Goal: Transaction & Acquisition: Book appointment/travel/reservation

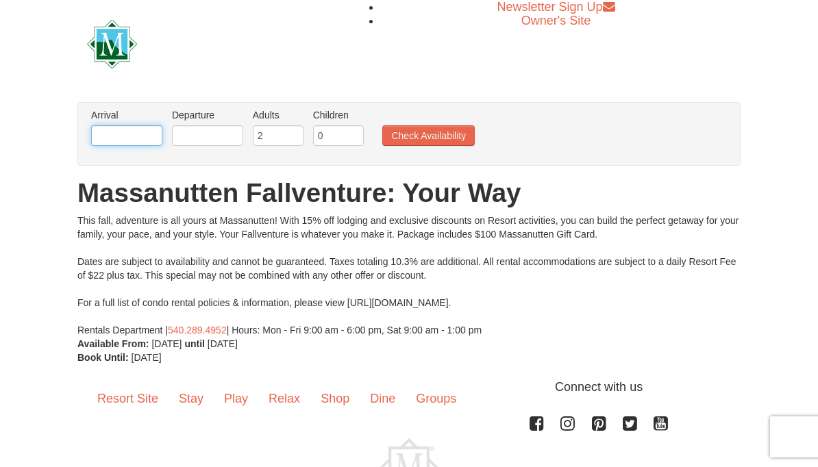
click at [119, 134] on input "text" at bounding box center [126, 135] width 71 height 21
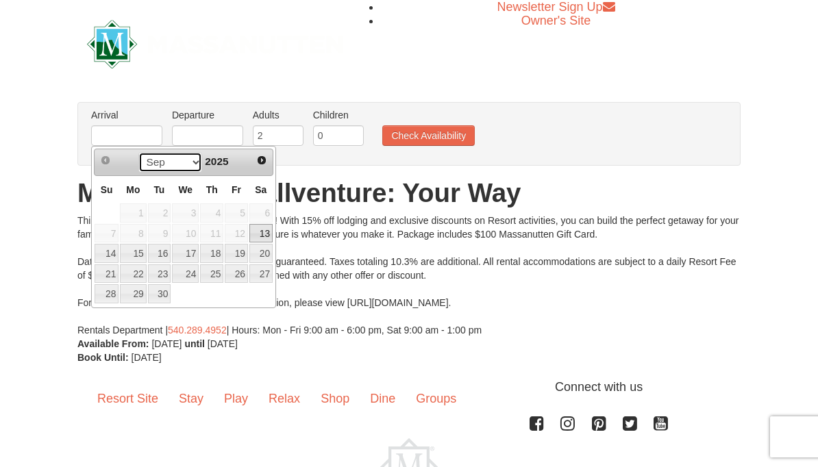
click at [150, 164] on select "Sep Oct Nov Dec" at bounding box center [170, 162] width 64 height 21
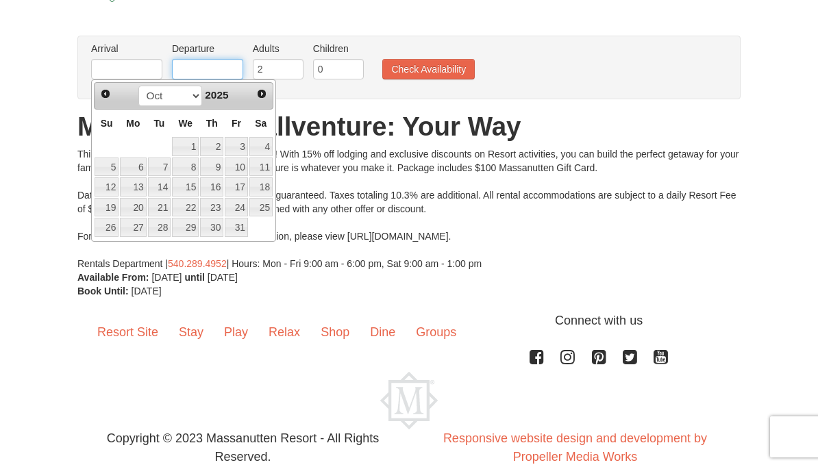
click at [207, 66] on input "text" at bounding box center [207, 69] width 71 height 21
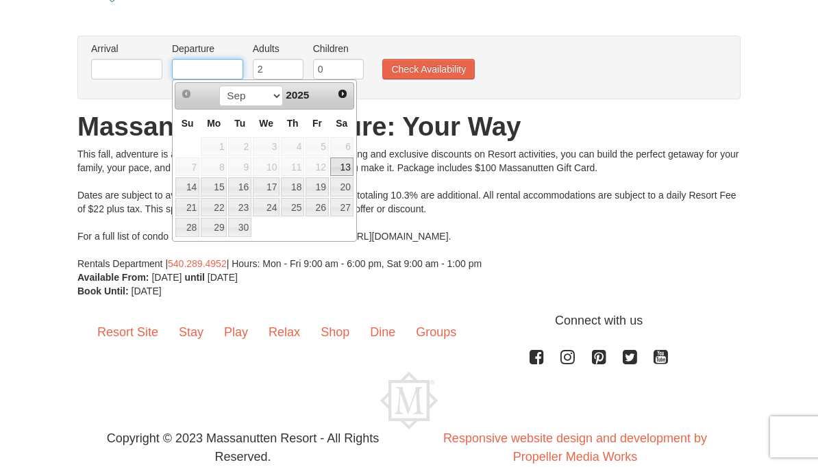
scroll to position [92, 0]
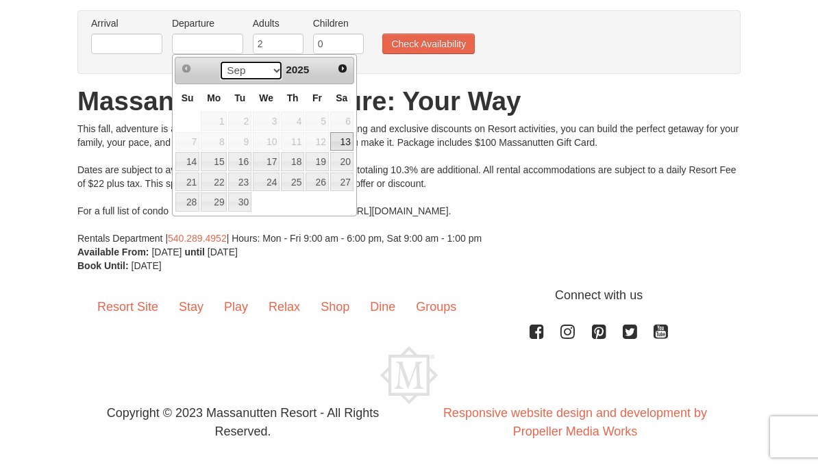
click at [240, 73] on select "Sep Oct Nov Dec" at bounding box center [251, 70] width 64 height 21
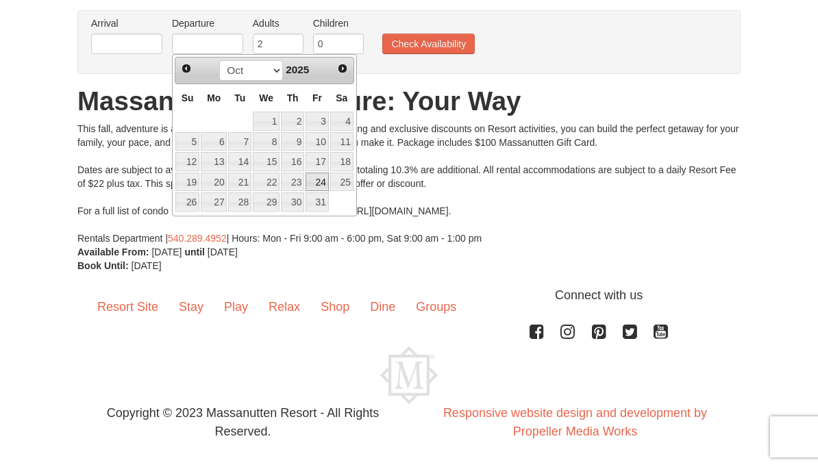
click at [317, 182] on link "24" at bounding box center [317, 182] width 23 height 19
type input "[DATE]"
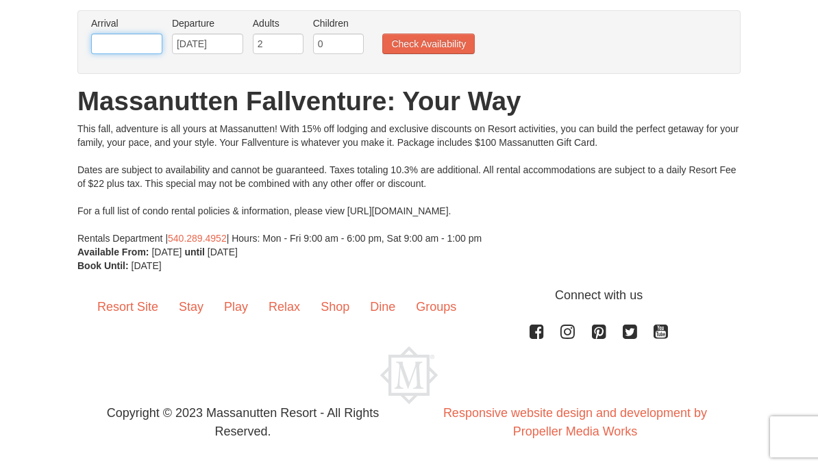
click at [101, 45] on input "text" at bounding box center [126, 44] width 71 height 21
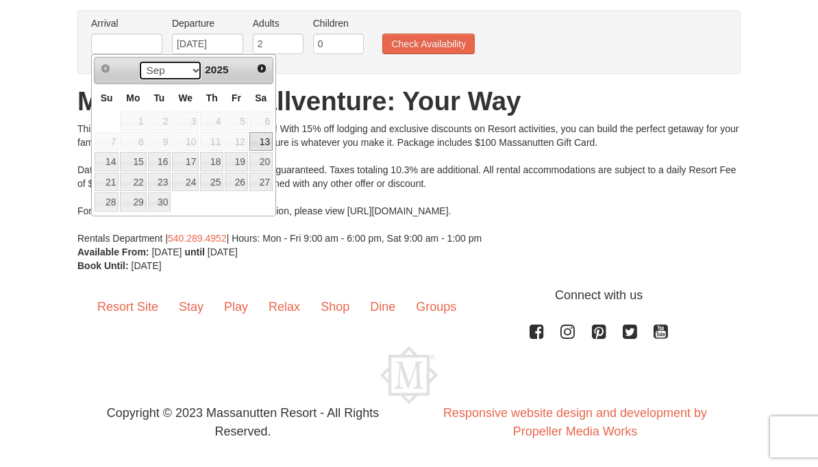
click at [187, 71] on select "Sep Oct" at bounding box center [170, 70] width 64 height 21
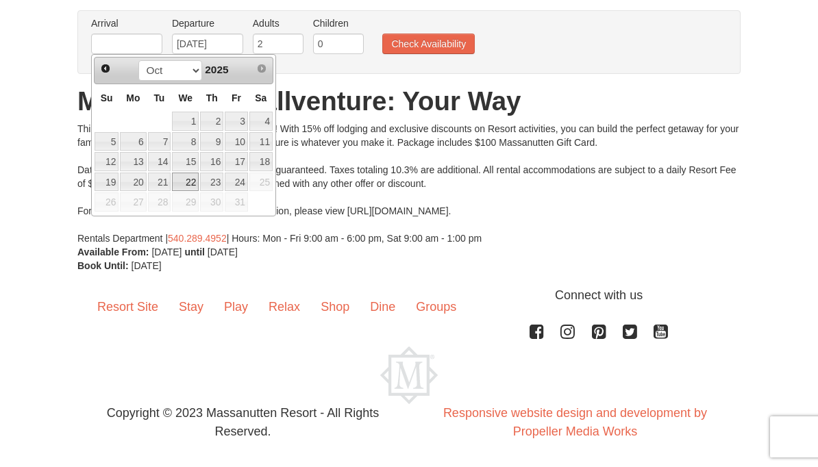
click at [198, 176] on link "22" at bounding box center [185, 182] width 27 height 19
type input "[DATE]"
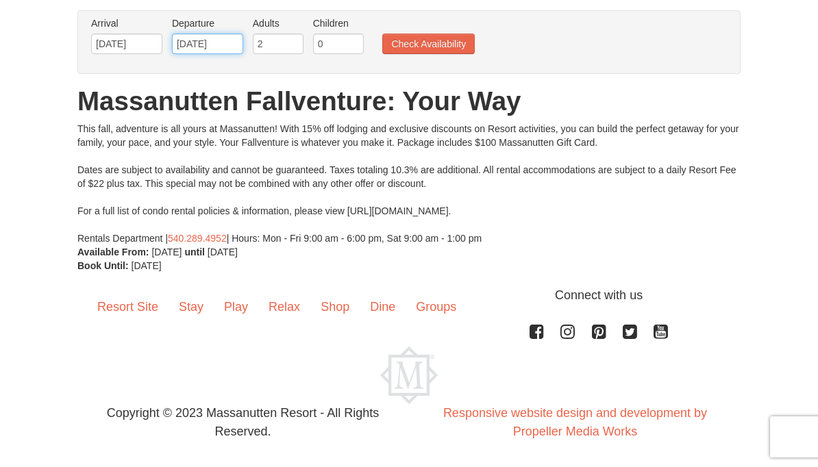
click at [203, 42] on input "[DATE]" at bounding box center [207, 44] width 71 height 21
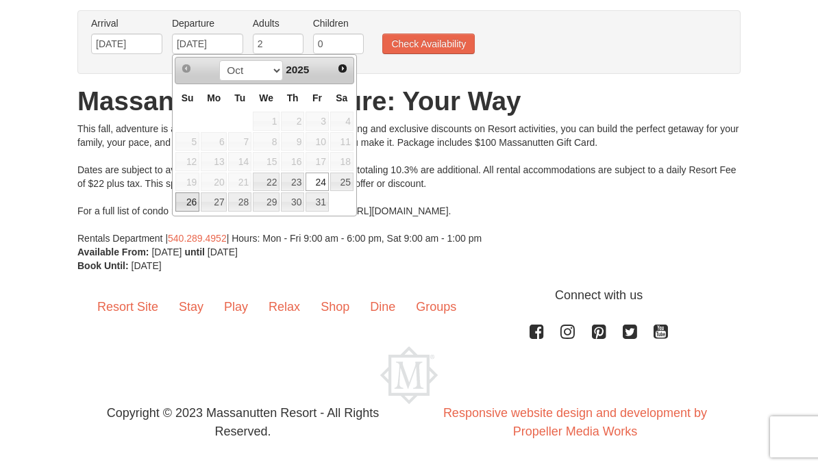
click at [186, 207] on link "26" at bounding box center [187, 202] width 24 height 19
type input "[DATE]"
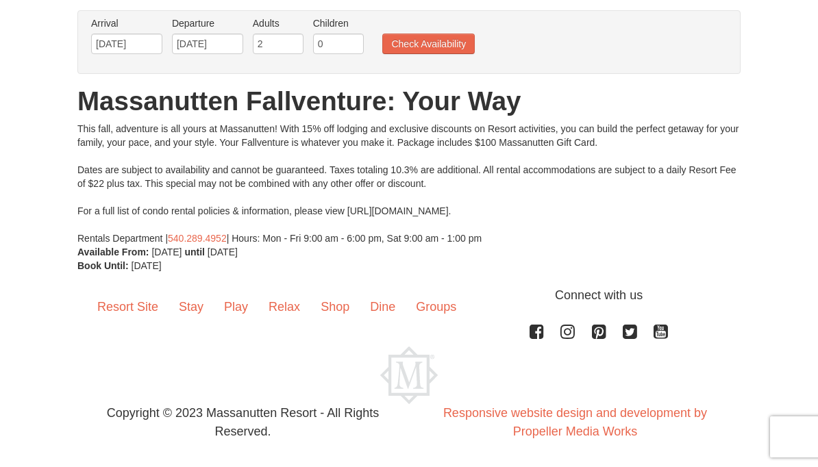
click at [415, 42] on button "Check Availability" at bounding box center [428, 44] width 92 height 21
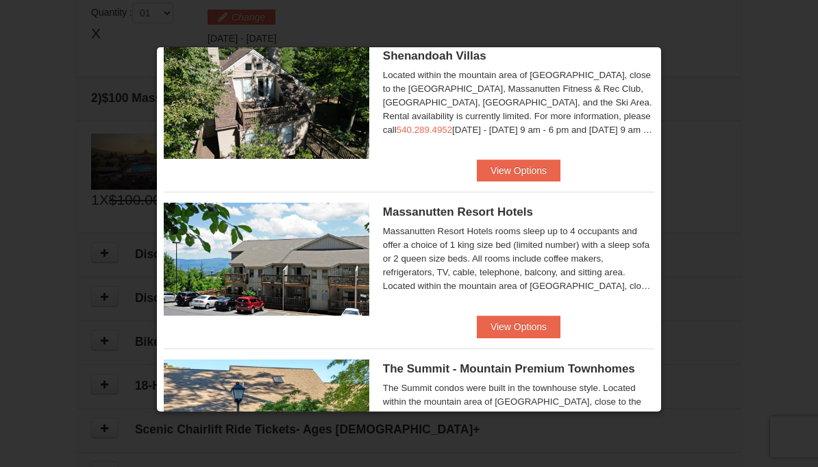
scroll to position [364, 0]
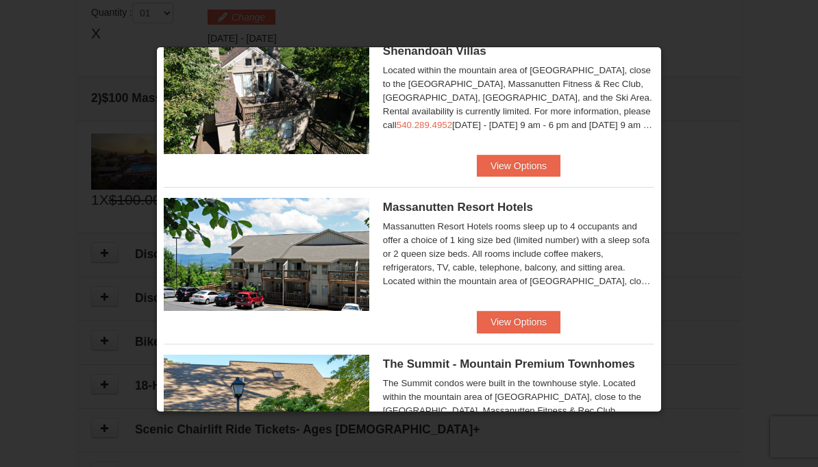
click at [497, 321] on button "View Options" at bounding box center [519, 322] width 84 height 22
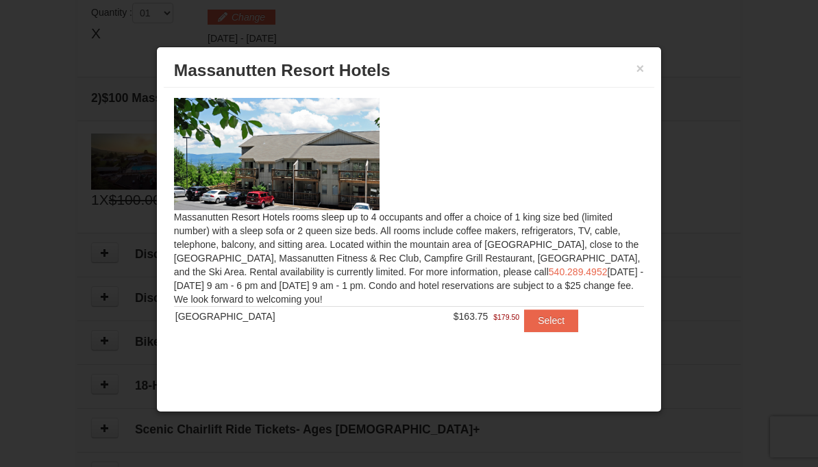
click at [541, 323] on button "Select" at bounding box center [551, 321] width 54 height 22
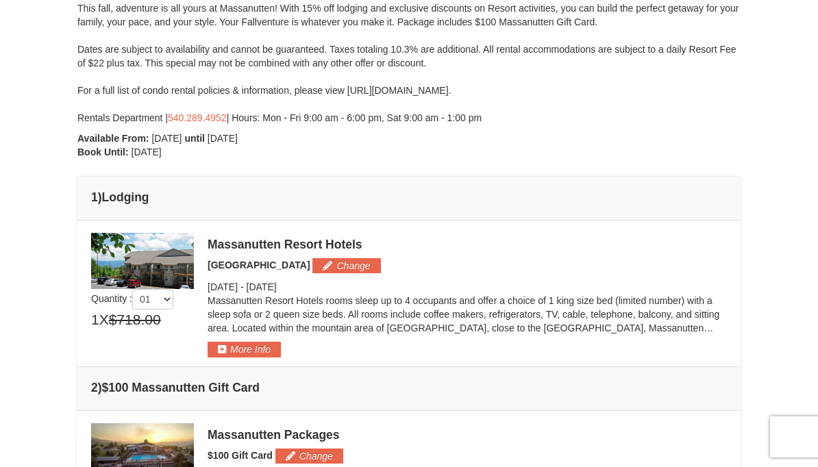
scroll to position [188, 0]
click at [116, 148] on strong "Book Until:" at bounding box center [102, 152] width 51 height 11
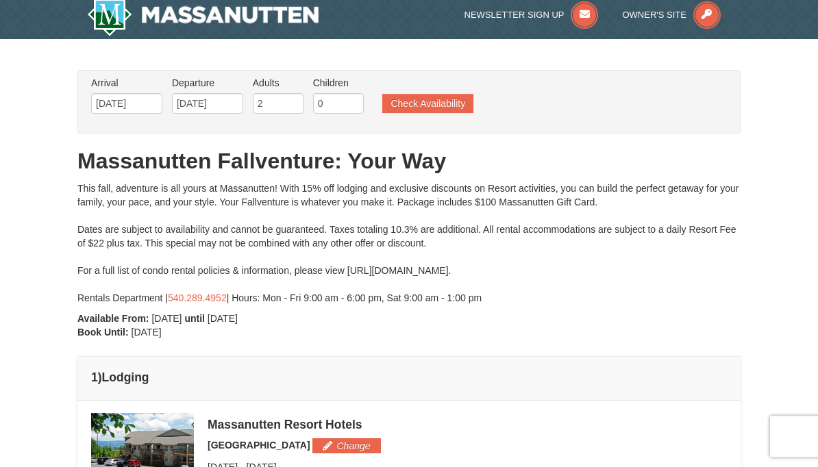
scroll to position [0, 0]
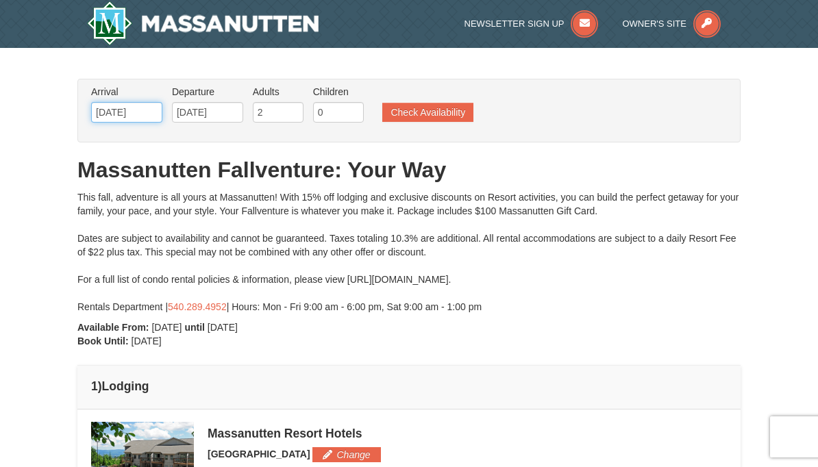
click at [136, 108] on input "[DATE]" at bounding box center [126, 112] width 71 height 21
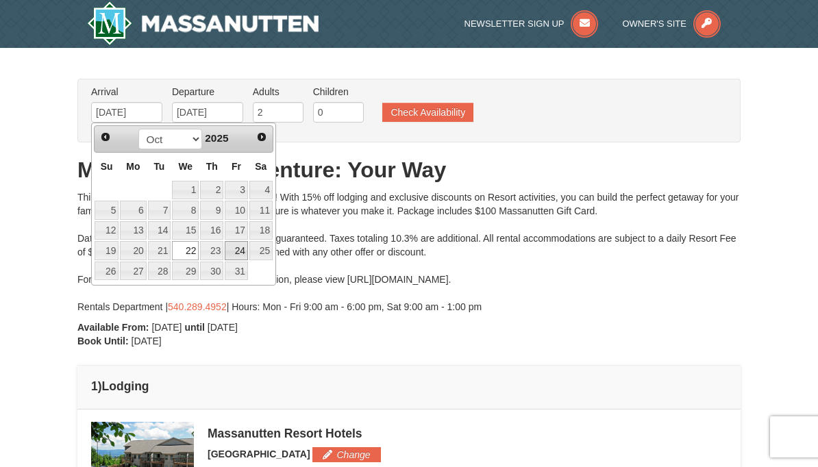
click at [237, 247] on link "24" at bounding box center [236, 250] width 23 height 19
type input "[DATE]"
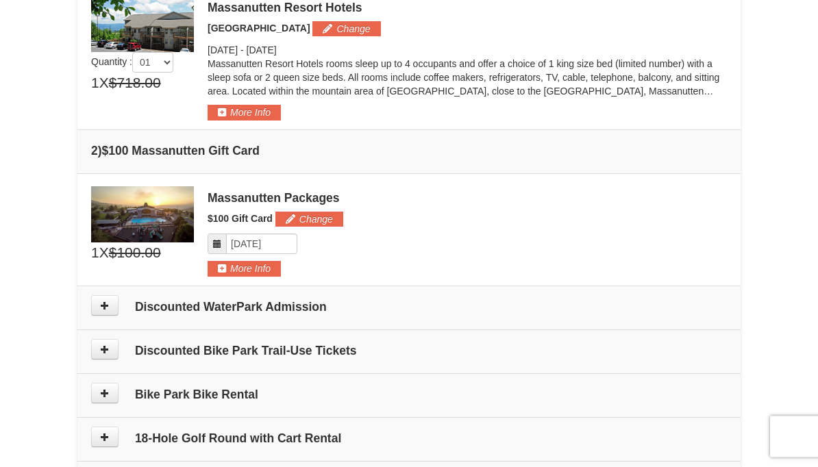
scroll to position [426, 0]
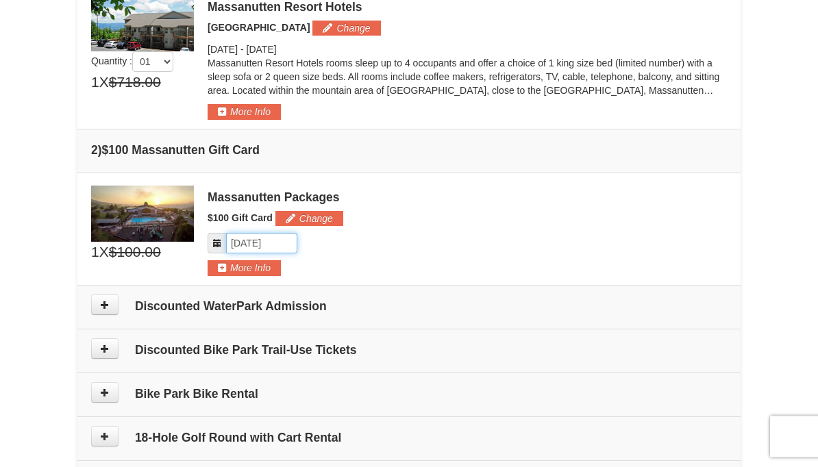
click at [264, 242] on input "Please format dates MM/DD/YYYY" at bounding box center [261, 244] width 71 height 21
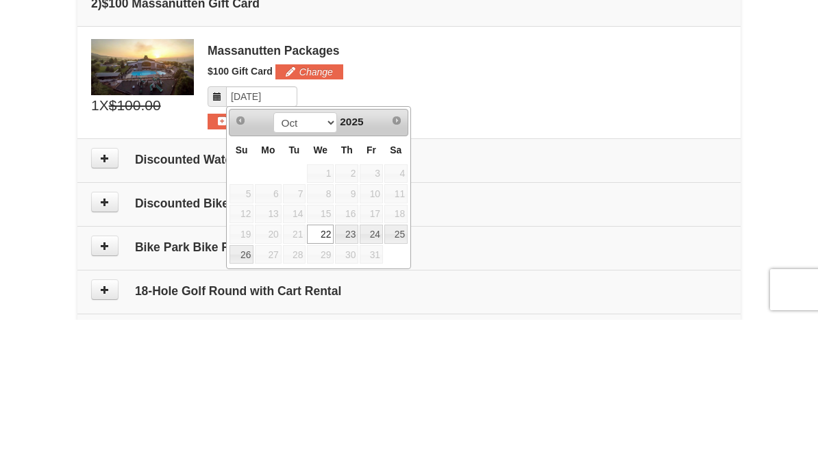
scroll to position [574, 0]
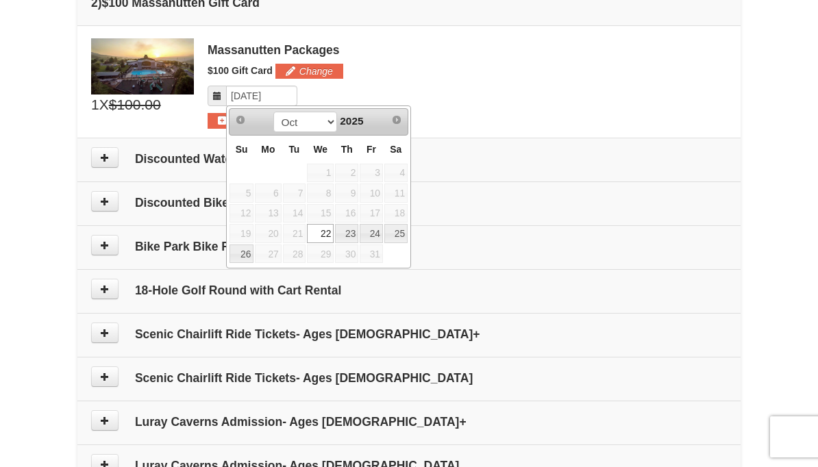
click at [401, 234] on link "25" at bounding box center [395, 233] width 23 height 19
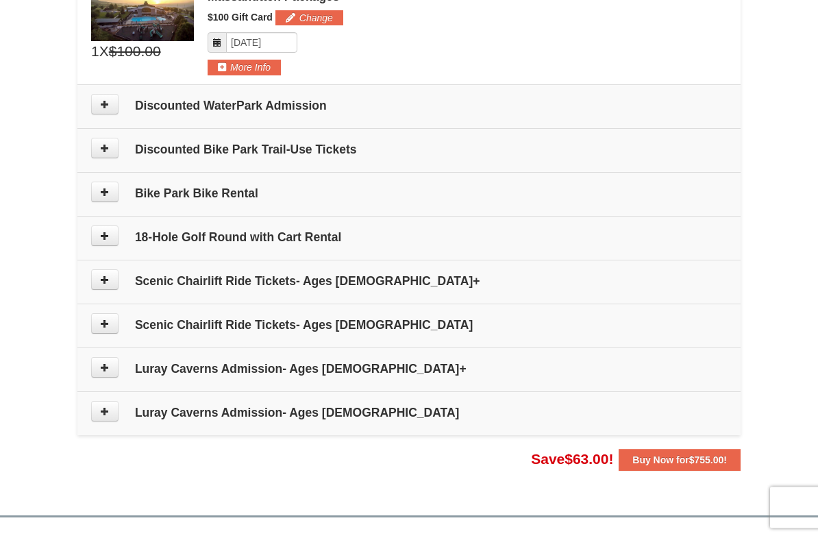
scroll to position [628, 0]
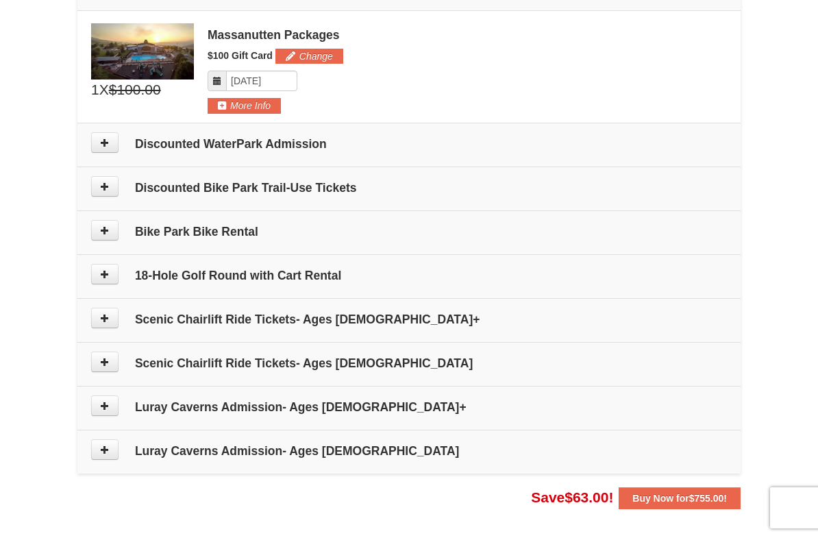
click at [95, 317] on button at bounding box center [104, 318] width 27 height 21
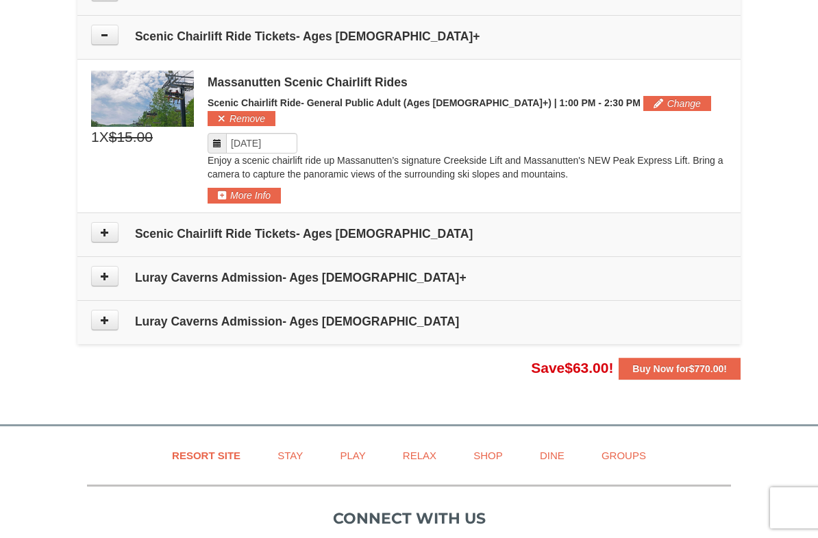
scroll to position [887, 0]
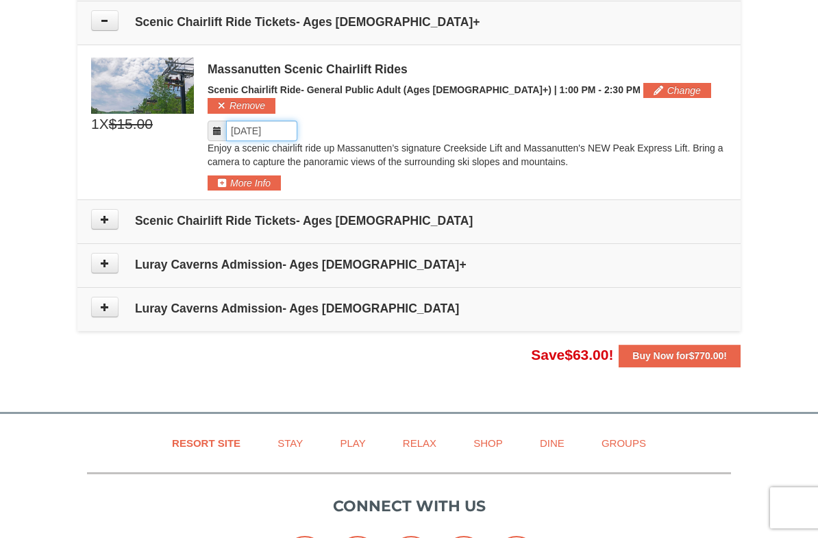
click at [265, 121] on input "Please format dates MM/DD/YYYY" at bounding box center [261, 131] width 71 height 21
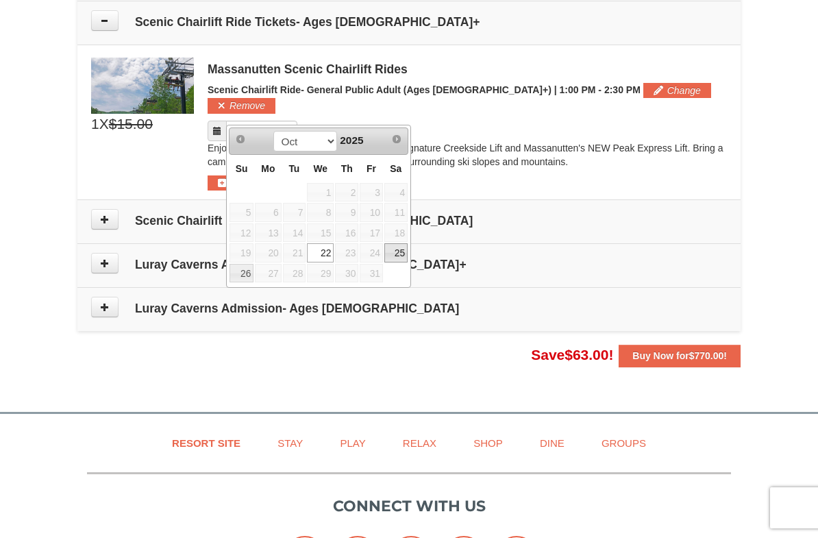
click at [394, 245] on link "25" at bounding box center [395, 252] width 23 height 19
type input "[DATE]"
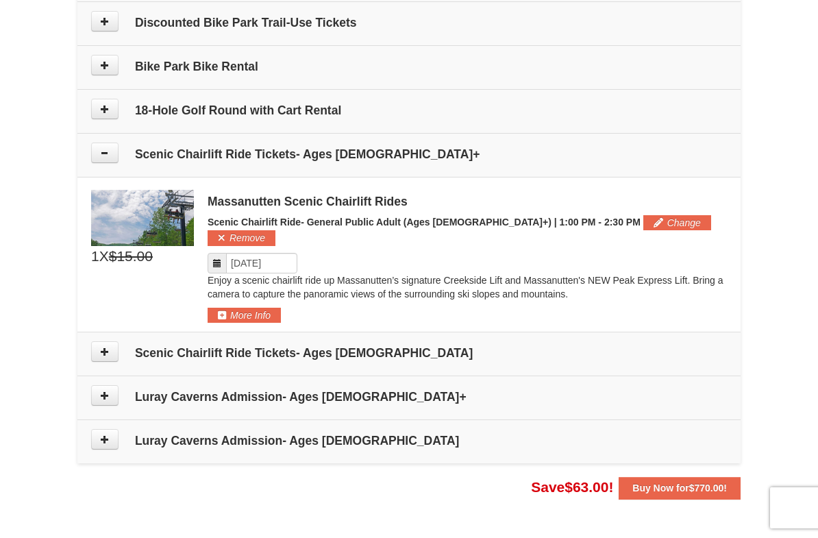
scroll to position [753, 0]
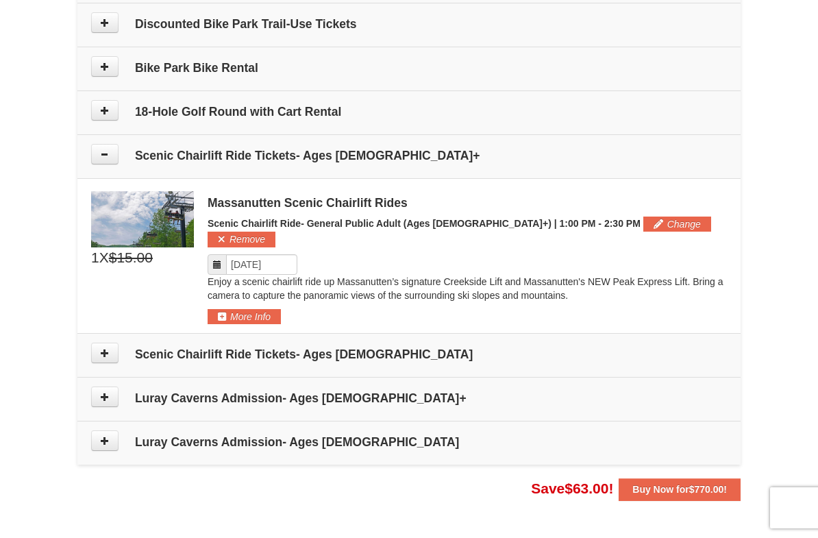
click at [643, 221] on button "Change" at bounding box center [677, 224] width 68 height 15
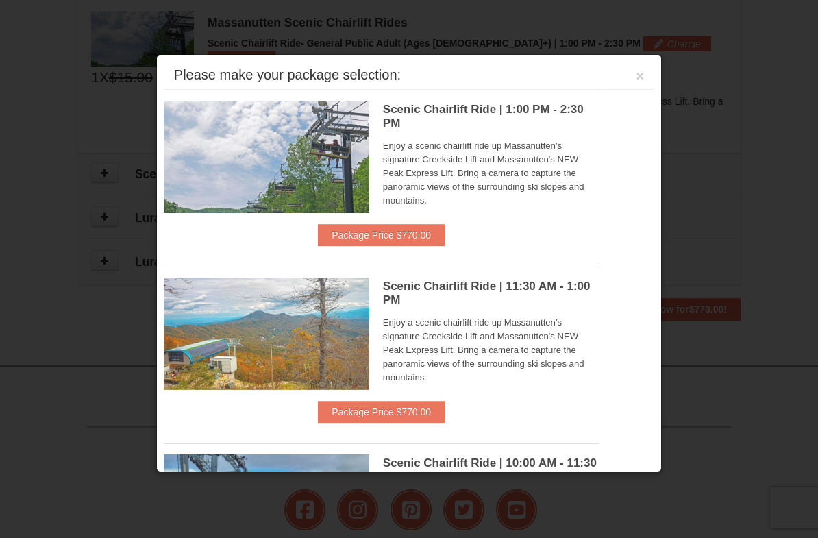
scroll to position [943, 0]
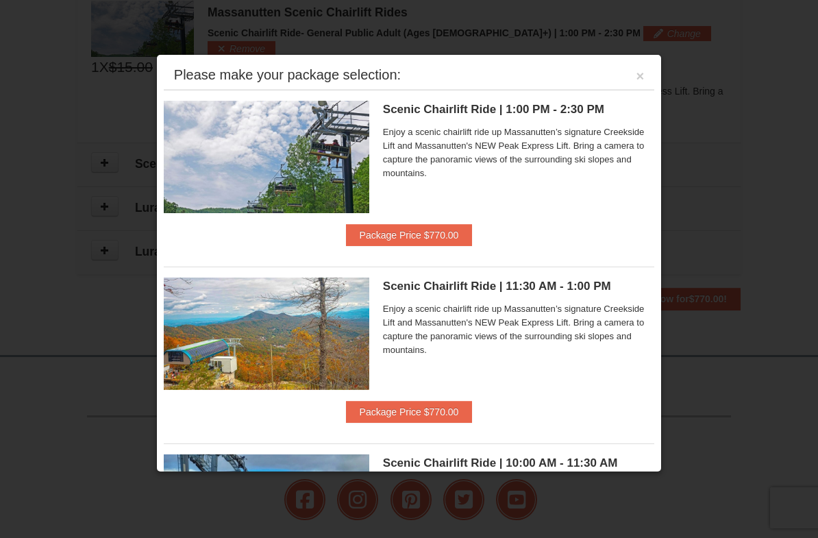
click at [636, 71] on button "×" at bounding box center [640, 76] width 8 height 14
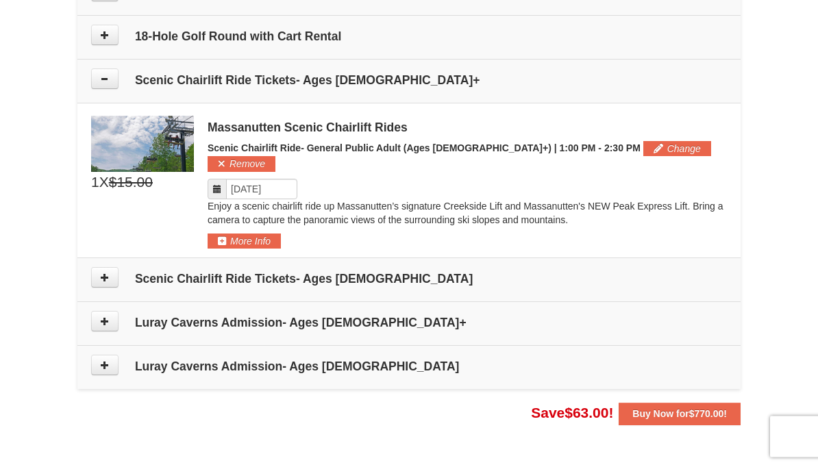
scroll to position [828, 0]
click at [664, 403] on button "Buy Now for $770.00 !" at bounding box center [680, 414] width 122 height 22
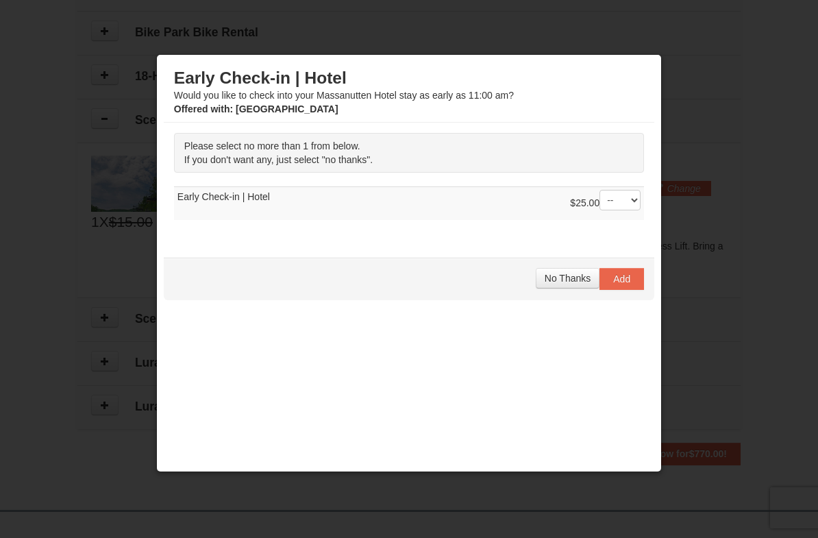
scroll to position [787, 0]
click at [560, 277] on span "No Thanks" at bounding box center [568, 278] width 46 height 11
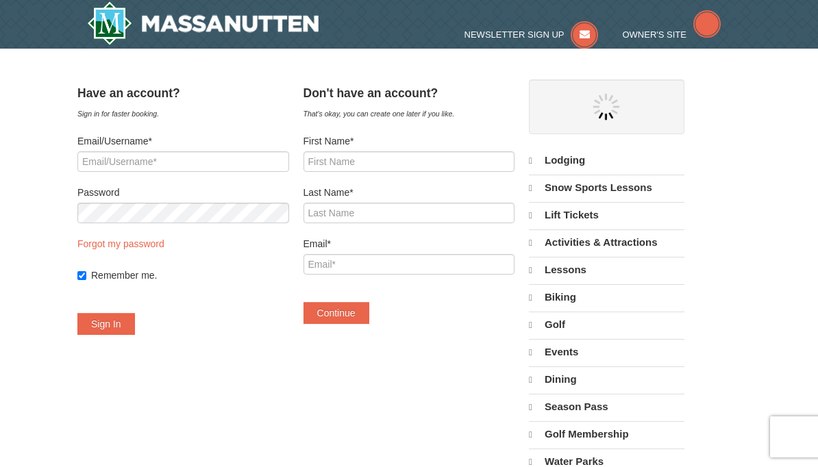
select select "9"
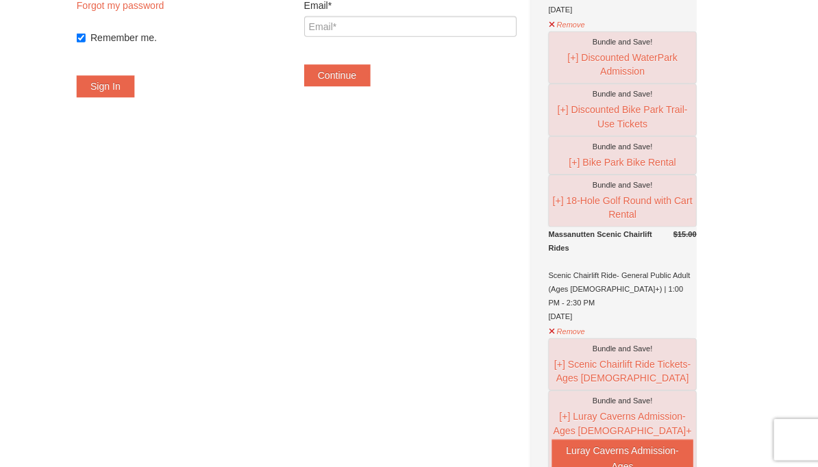
scroll to position [238, 0]
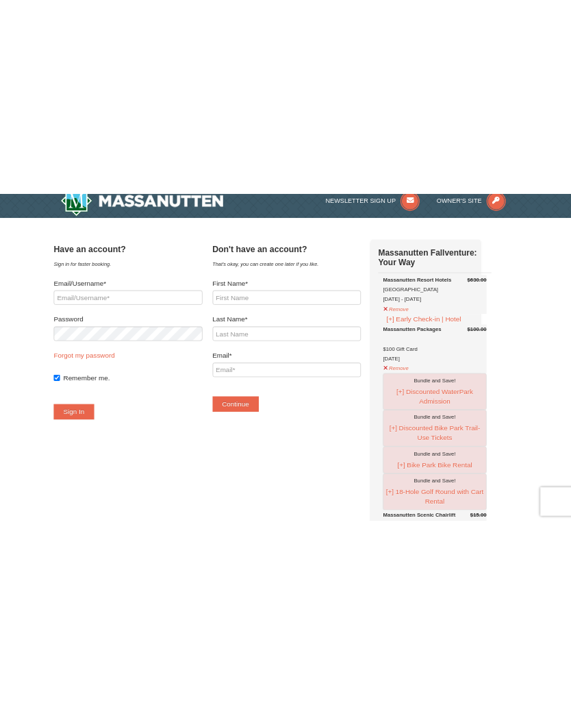
scroll to position [0, 0]
